Goal: Information Seeking & Learning: Learn about a topic

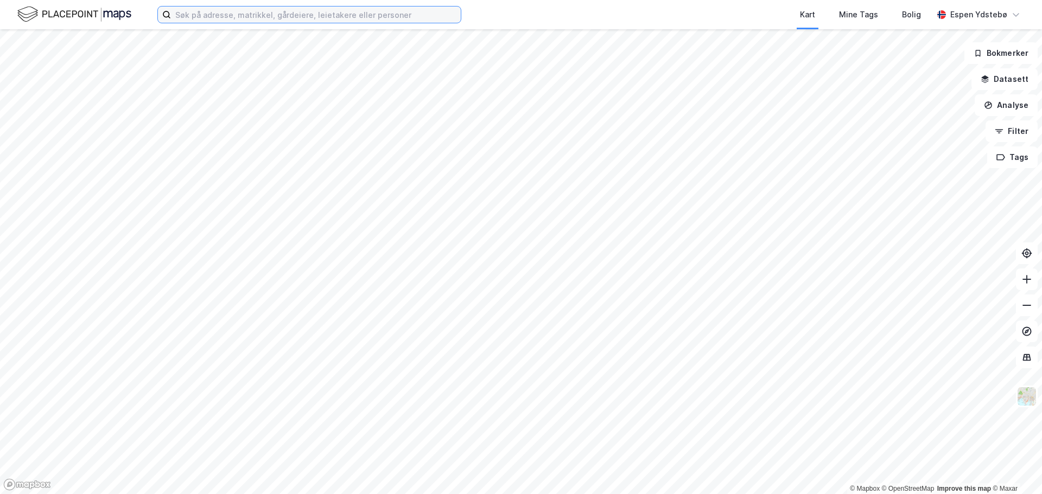
click at [313, 17] on input at bounding box center [316, 15] width 290 height 16
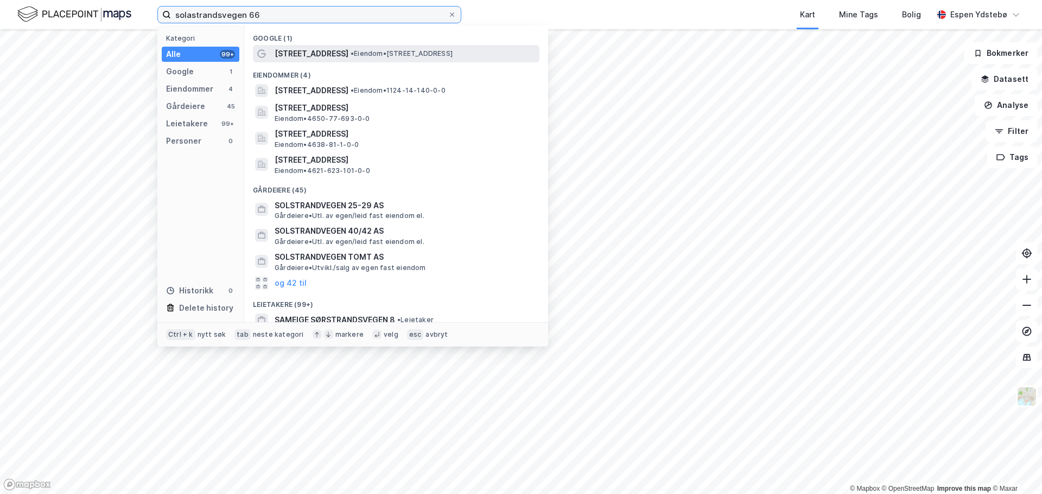
type input "solastrandsvegen 66"
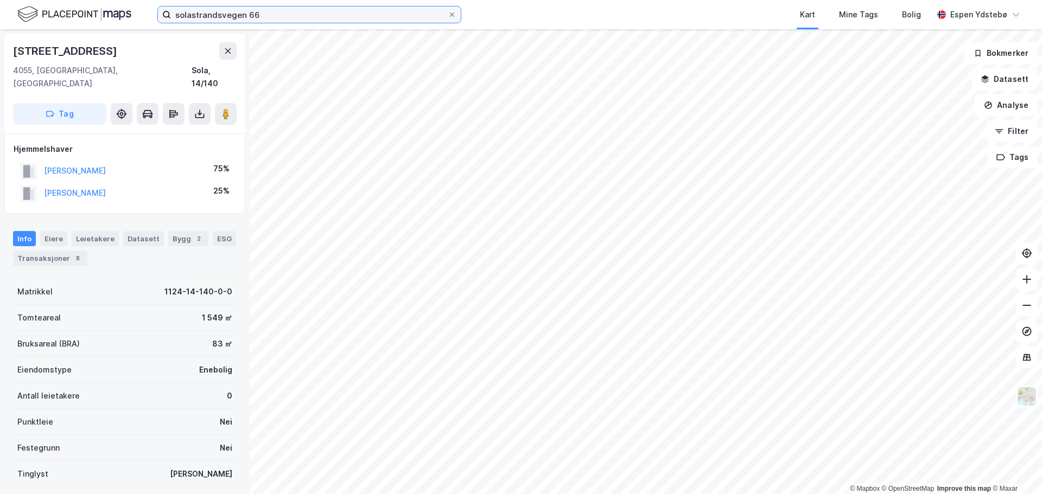
scroll to position [146, 0]
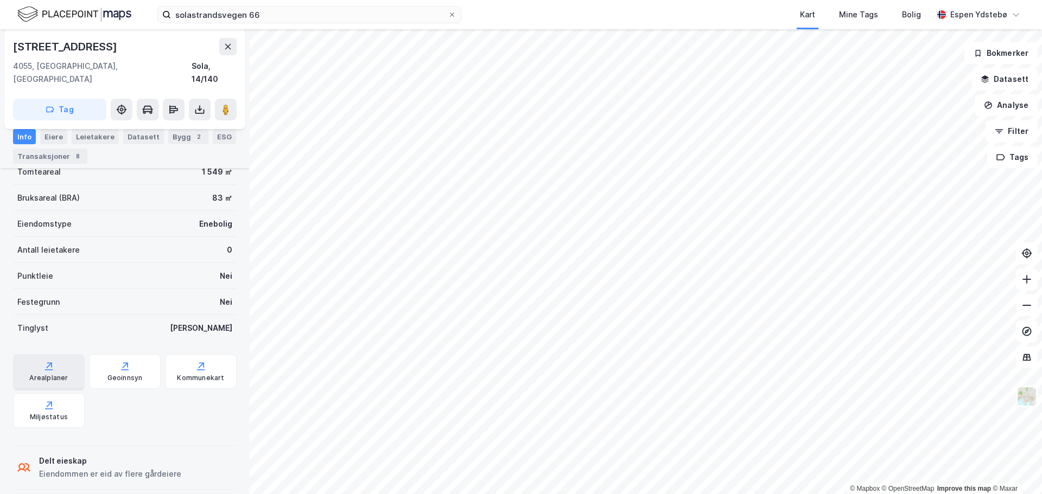
click at [52, 374] on div "Arealplaner" at bounding box center [48, 378] width 39 height 9
click at [200, 104] on icon at bounding box center [199, 109] width 11 height 11
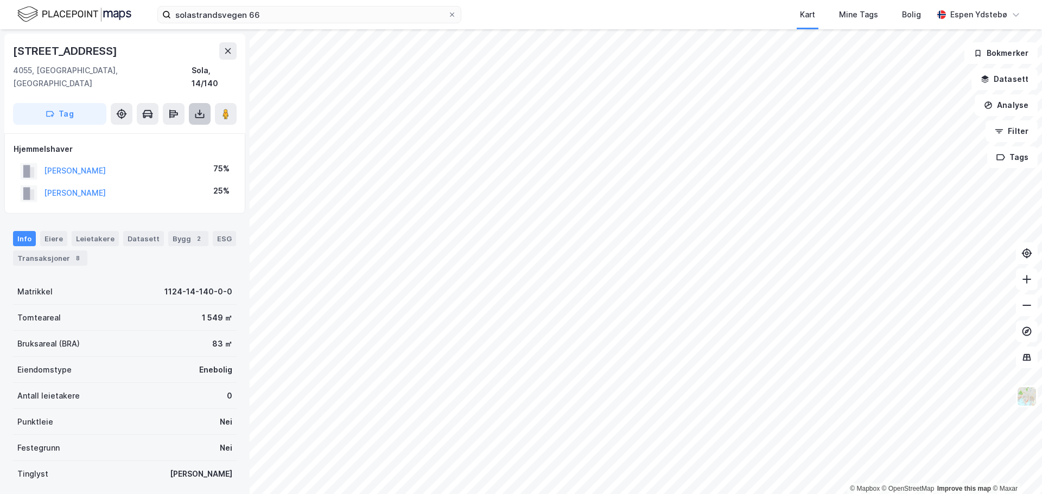
click at [195, 114] on icon at bounding box center [199, 116] width 9 height 4
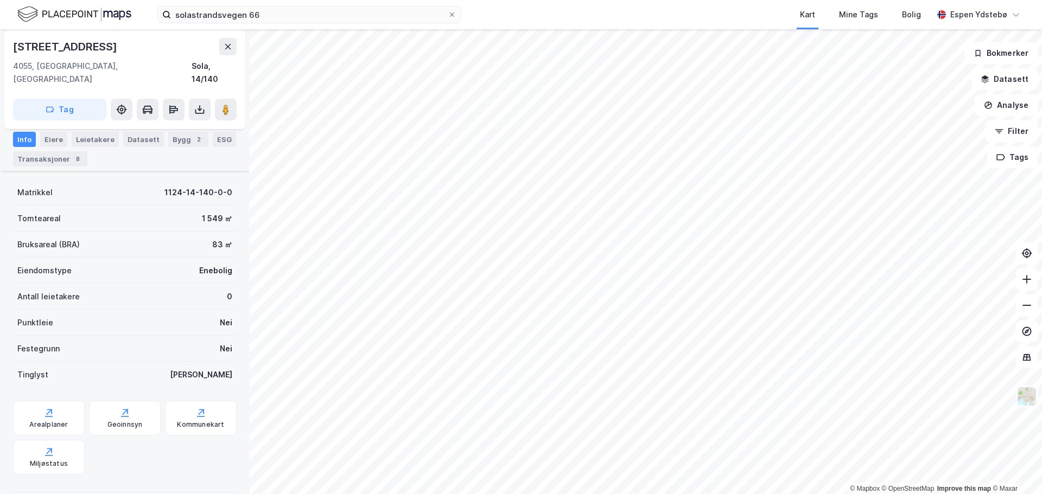
scroll to position [146, 0]
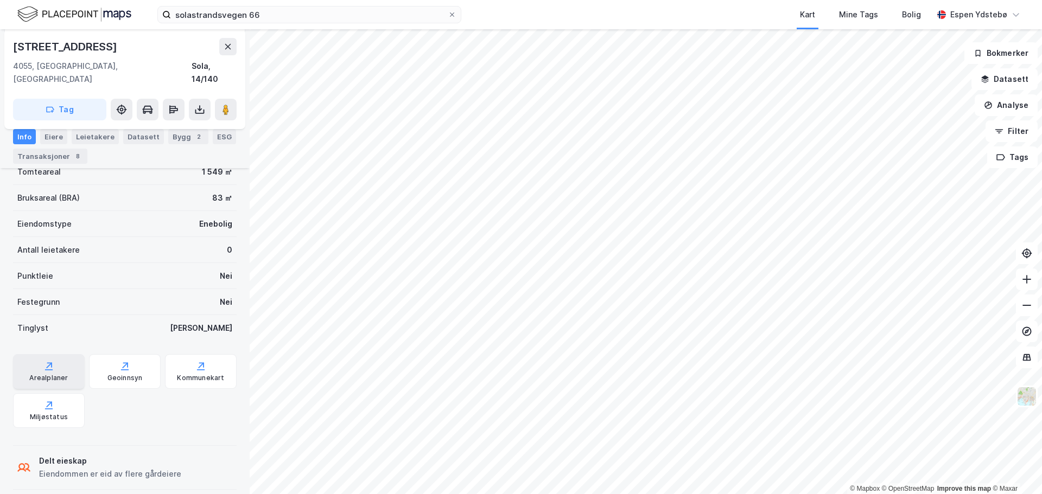
click at [49, 374] on div "Arealplaner" at bounding box center [48, 378] width 39 height 9
